Goal: Use online tool/utility: Utilize a website feature to perform a specific function

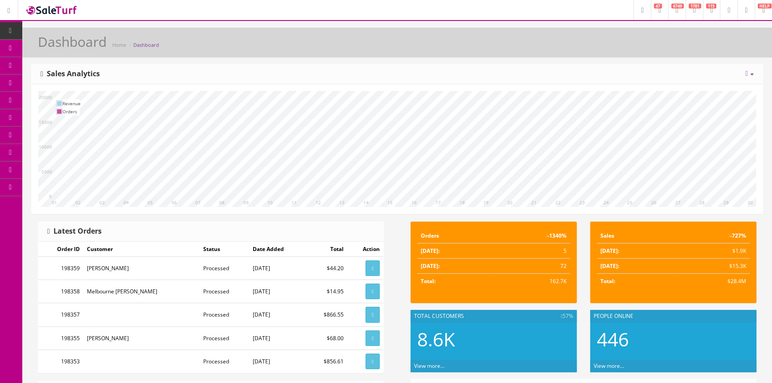
click at [39, 82] on link "POS Console" at bounding box center [69, 82] width 94 height 17
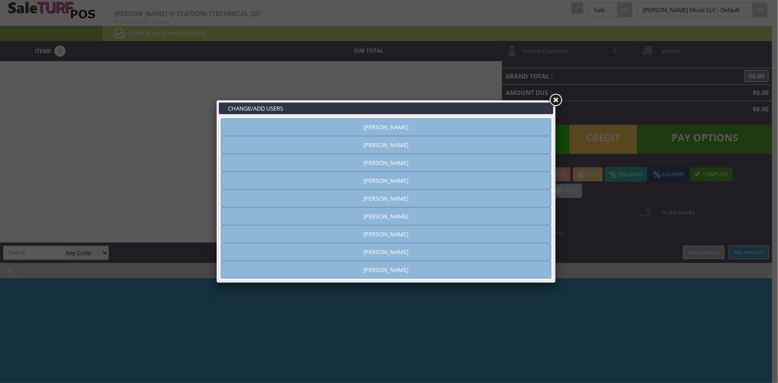
type input "[PERSON_NAME]"
click at [452, 147] on link "[PERSON_NAME]" at bounding box center [386, 145] width 331 height 18
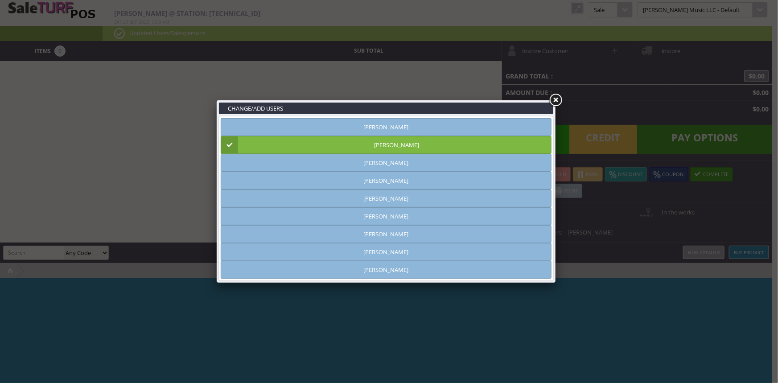
click at [559, 100] on link at bounding box center [555, 100] width 16 height 16
